Goal: Check status: Check status

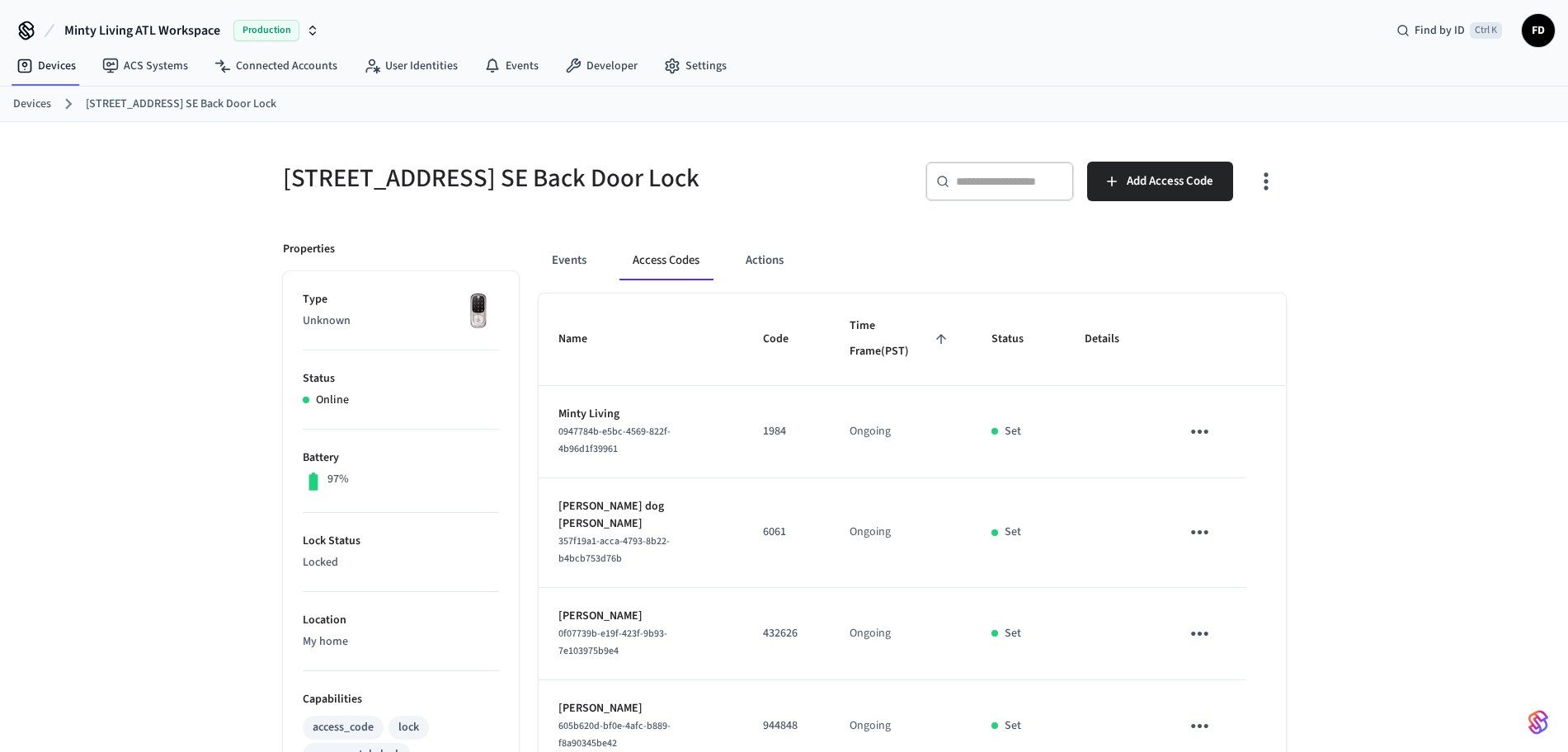
click at [46, 106] on link "Devices" at bounding box center [32, 105] width 38 height 18
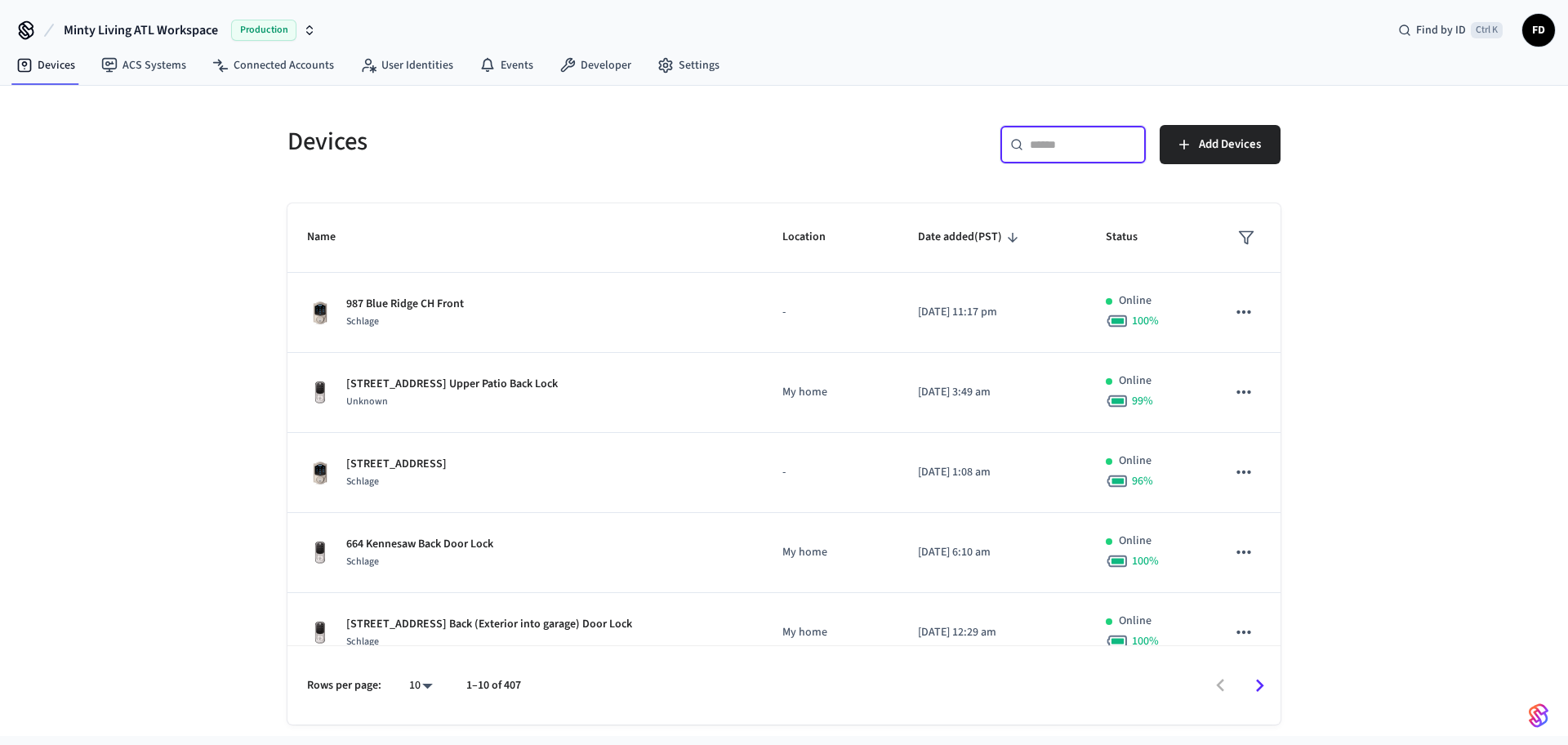
click at [1082, 144] on input "text" at bounding box center [1083, 145] width 106 height 17
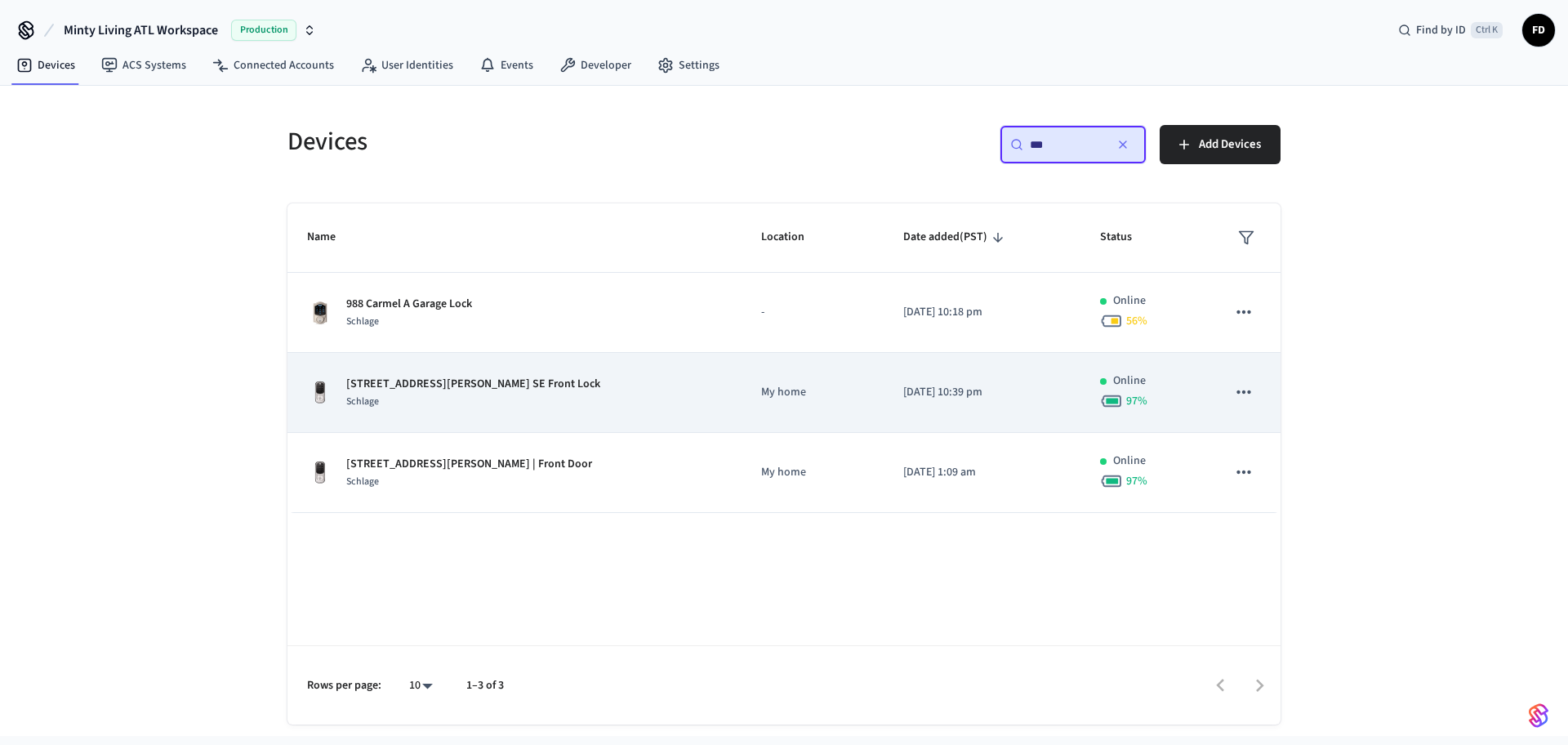
type input "***"
click at [794, 378] on td "My home" at bounding box center [812, 393] width 142 height 80
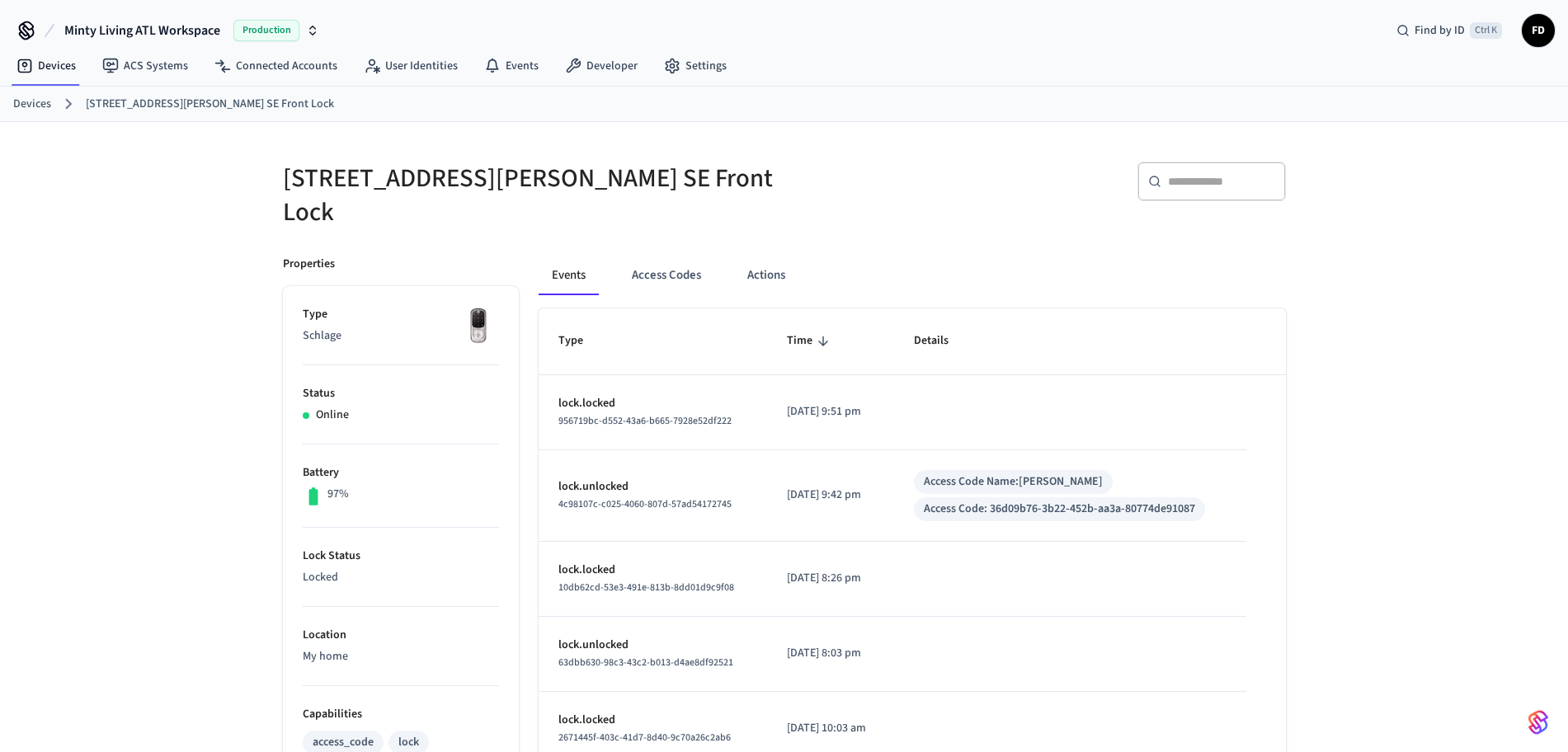
click at [4, 310] on div "[STREET_ADDRESS][PERSON_NAME] Front Lock ​ ​ Properties Type Schlage Status Onl…" at bounding box center [784, 680] width 1568 height 1116
click at [676, 274] on button "Access Codes" at bounding box center [666, 275] width 96 height 40
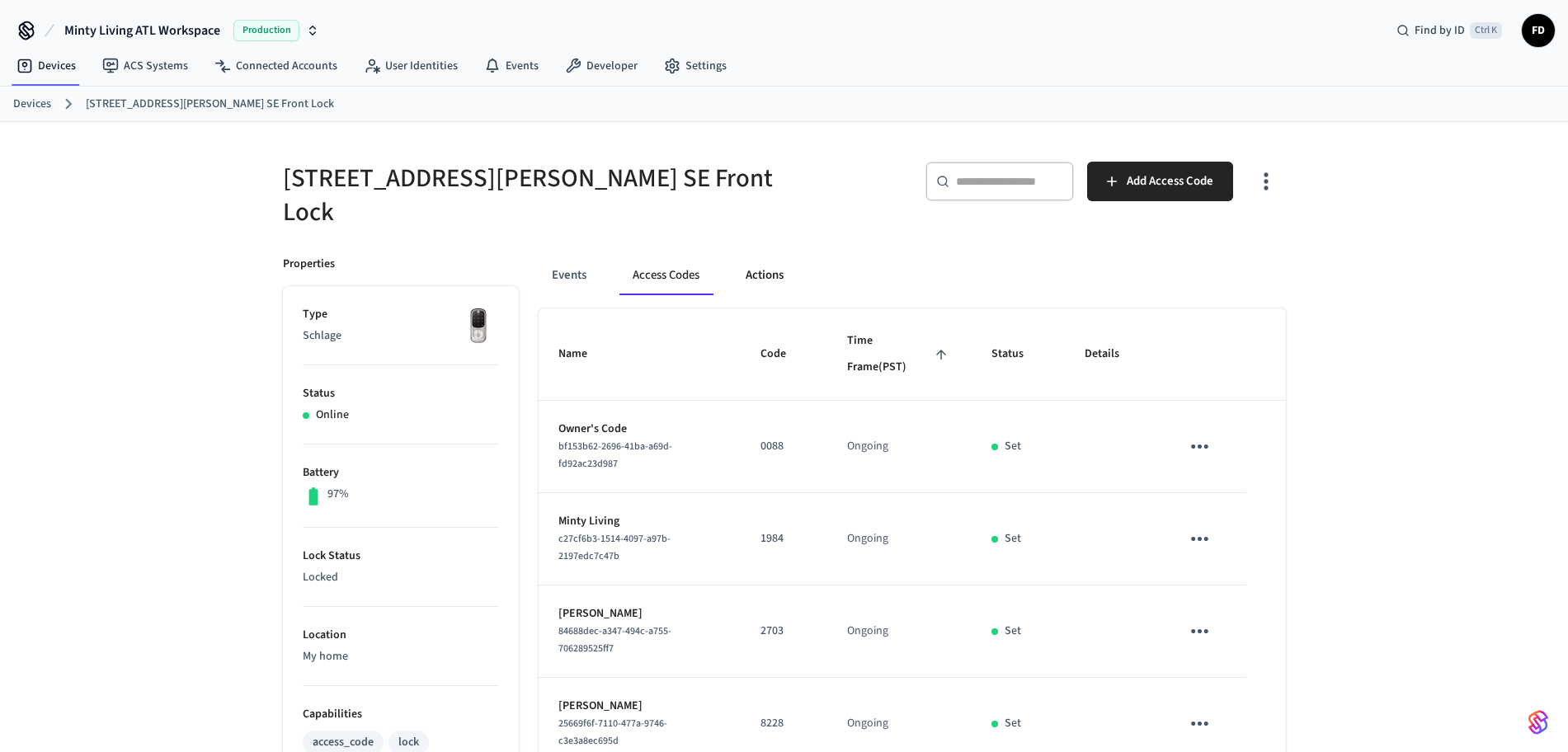
click at [773, 272] on button "Actions" at bounding box center [764, 275] width 64 height 40
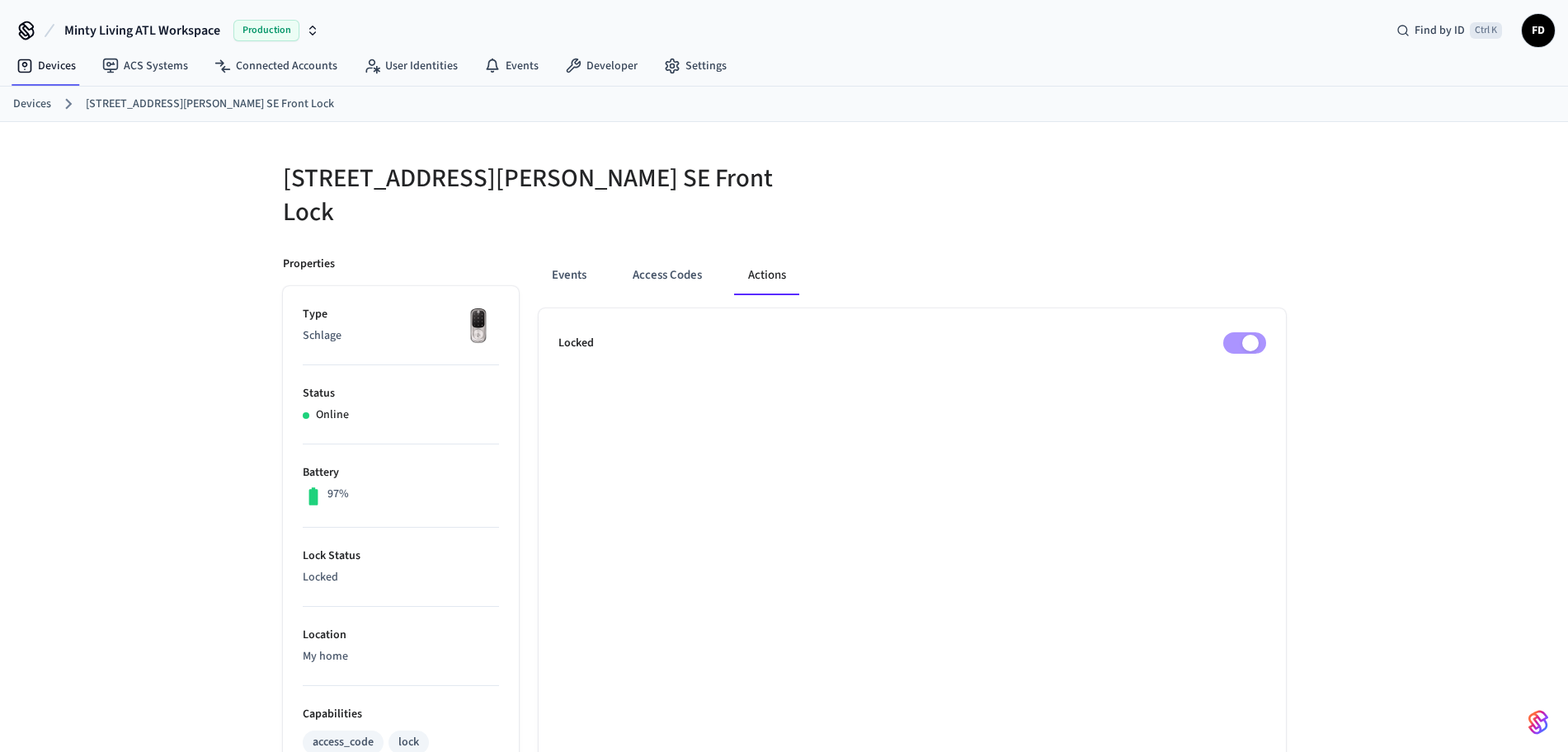
click at [149, 573] on div "[STREET_ADDRESS][PERSON_NAME] Front Lock Properties Type Schlage Status Online …" at bounding box center [784, 658] width 1568 height 1071
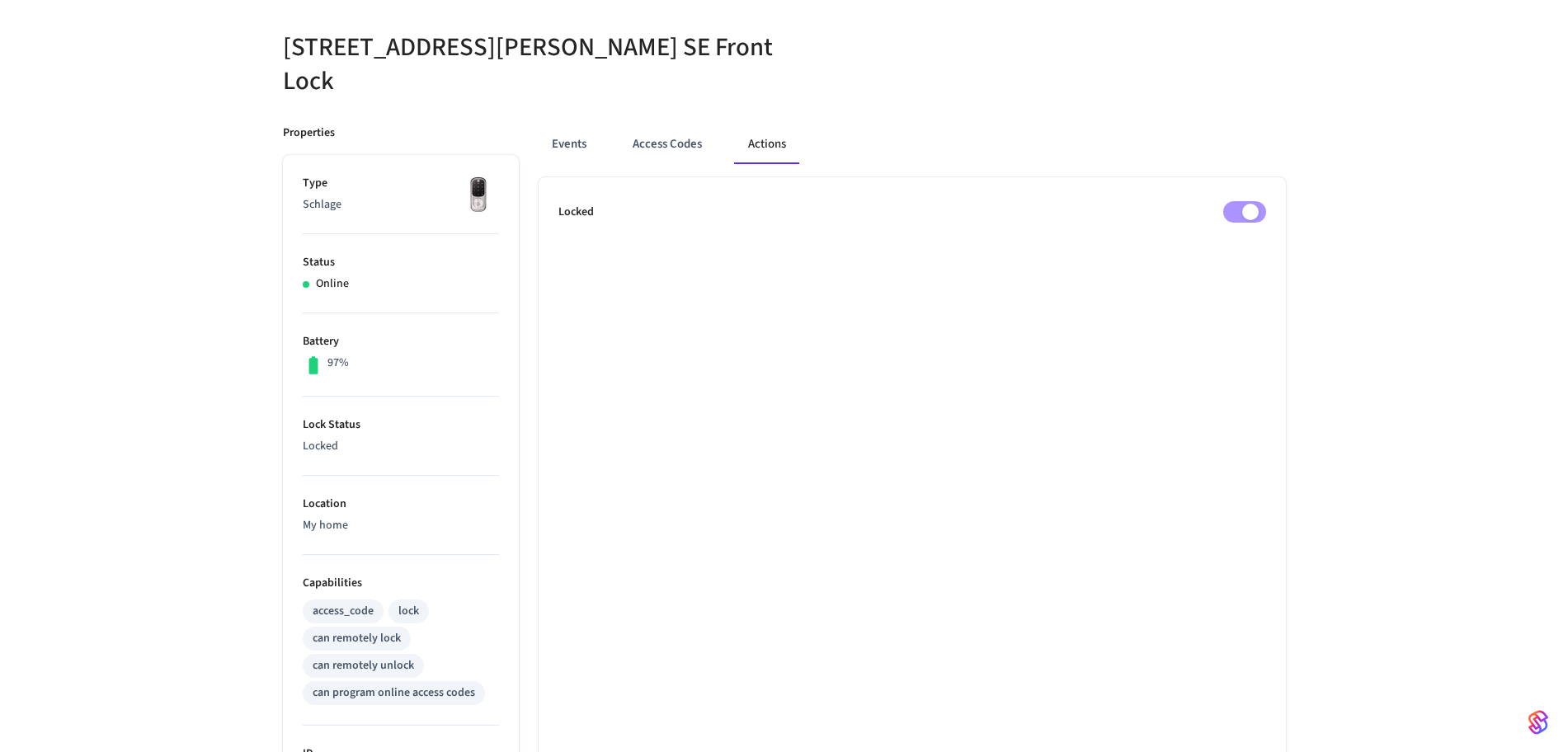
scroll to position [132, 0]
click at [577, 131] on button "Events" at bounding box center [568, 143] width 61 height 40
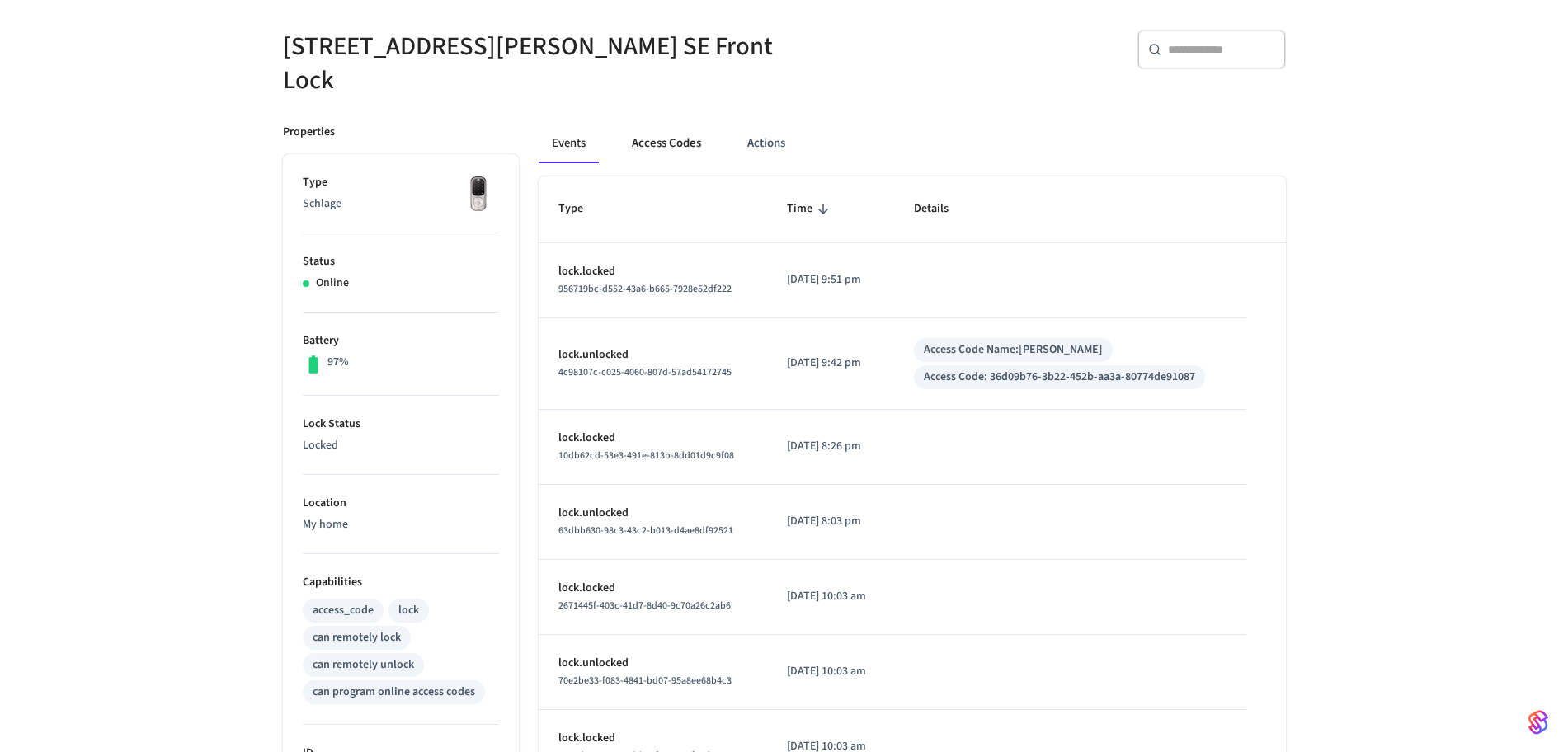
click at [658, 124] on button "Access Codes" at bounding box center [666, 143] width 96 height 40
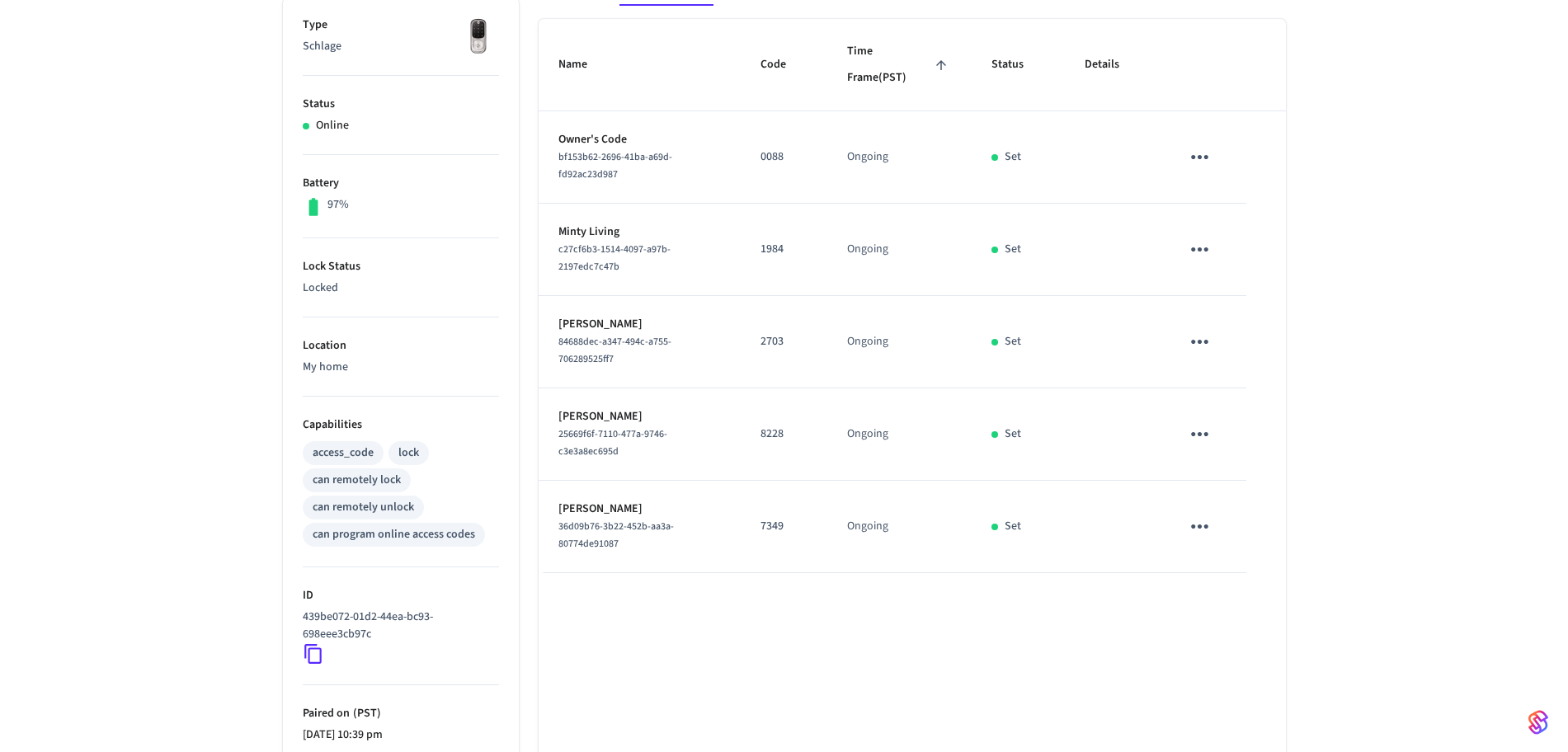
scroll to position [0, 0]
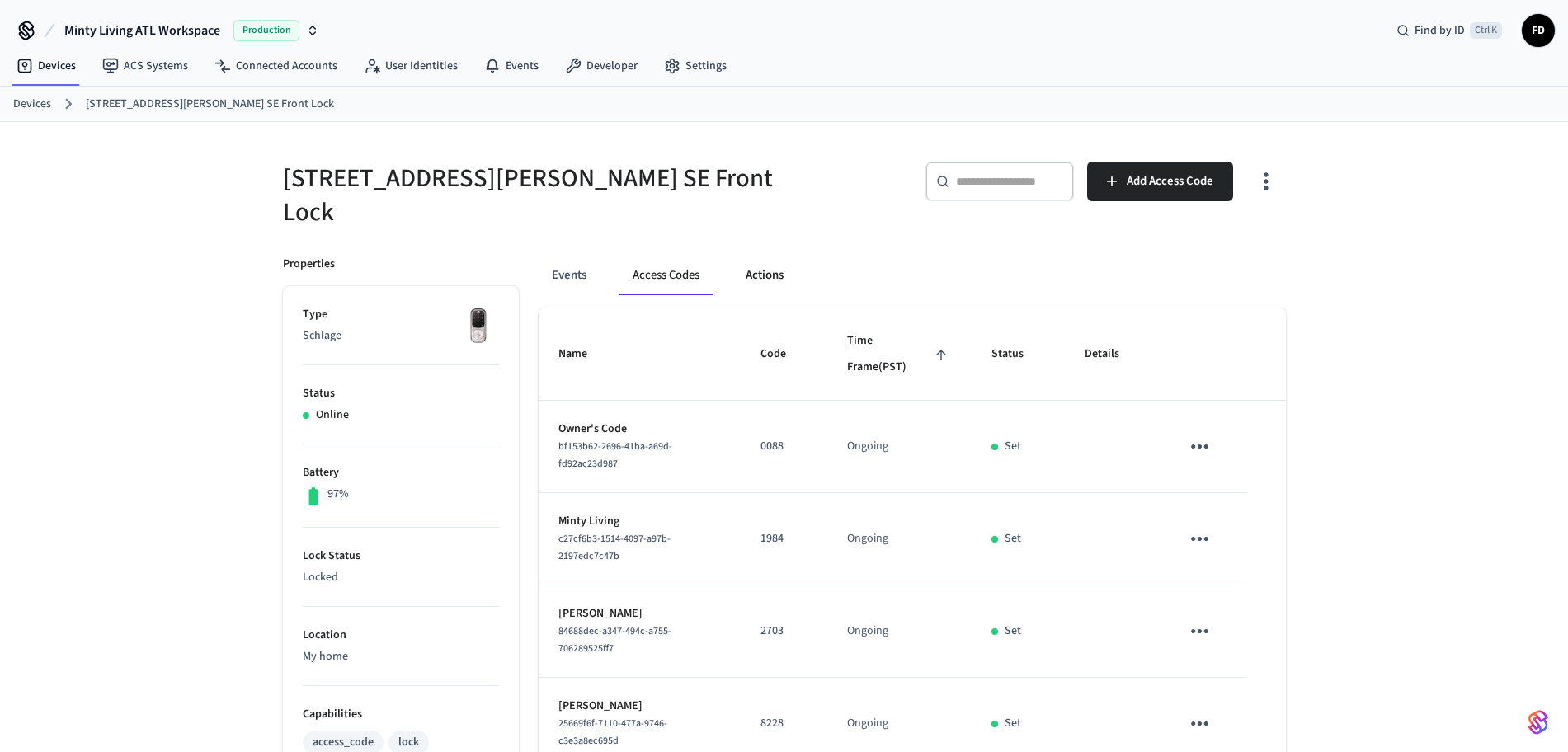
click at [784, 264] on button "Actions" at bounding box center [764, 275] width 64 height 40
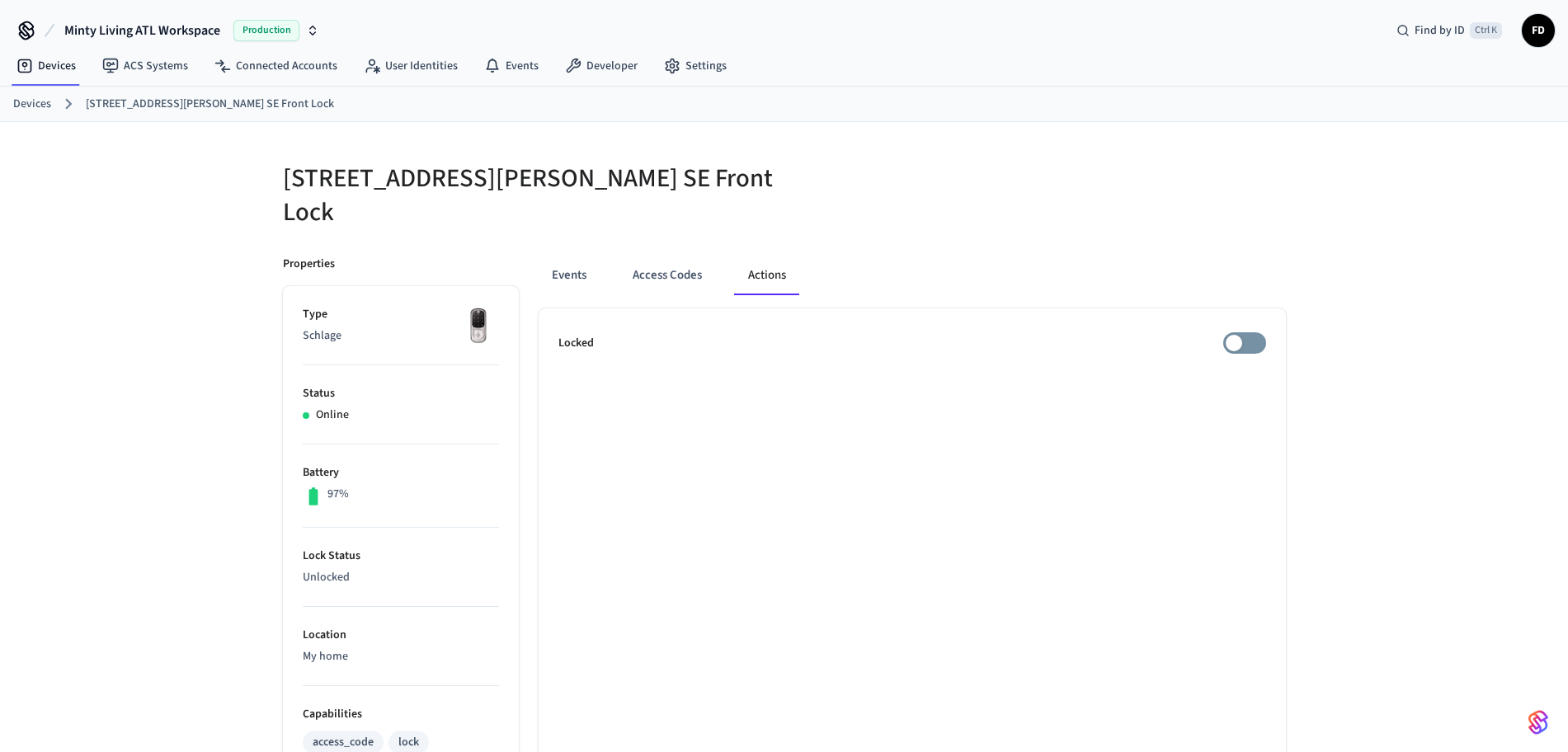
click at [245, 387] on div "[STREET_ADDRESS][PERSON_NAME] Front Lock Properties Type Schlage Status Online …" at bounding box center [784, 658] width 1568 height 1071
